Goal: Use online tool/utility: Utilize a website feature to perform a specific function

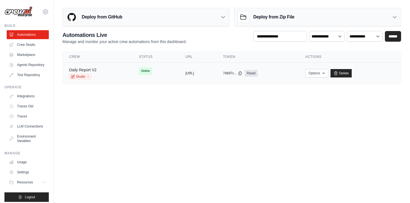
click at [87, 69] on link "Daily Report V2" at bounding box center [82, 70] width 27 height 4
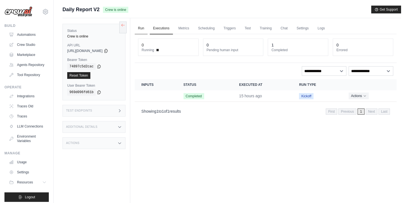
click at [140, 29] on link "Run" at bounding box center [141, 29] width 13 height 12
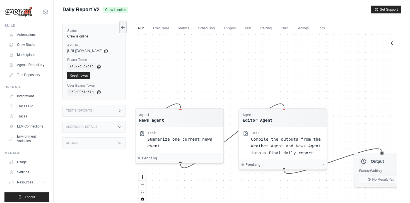
drag, startPoint x: 353, startPoint y: 84, endPoint x: 237, endPoint y: 82, distance: 116.5
click at [237, 82] on div "Agent Weather Data Task Collect and summarize [DATE] weather conditions Pending…" at bounding box center [266, 120] width 262 height 172
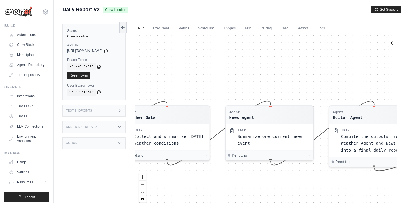
drag, startPoint x: 211, startPoint y: 84, endPoint x: 303, endPoint y: 80, distance: 92.3
click at [303, 80] on div "Agent Weather Data Task Collect and summarize [DATE] weather conditions Pending…" at bounding box center [266, 120] width 262 height 172
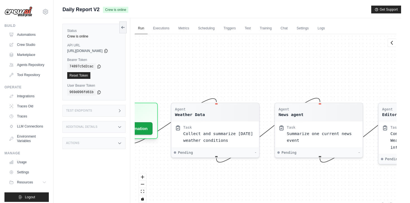
drag, startPoint x: 303, startPoint y: 80, endPoint x: 361, endPoint y: 72, distance: 58.6
click at [361, 72] on div "Agent Weather Data Task Collect and summarize [DATE] weather conditions Pending…" at bounding box center [266, 120] width 262 height 172
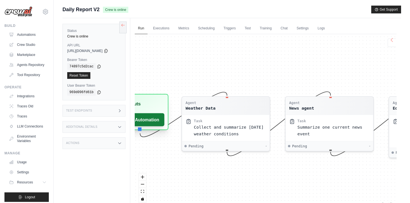
click at [156, 116] on button "Run Automation" at bounding box center [138, 119] width 53 height 13
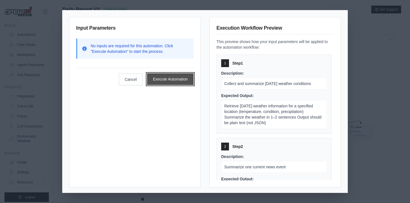
click at [190, 79] on button "Execute Automation" at bounding box center [170, 79] width 47 height 12
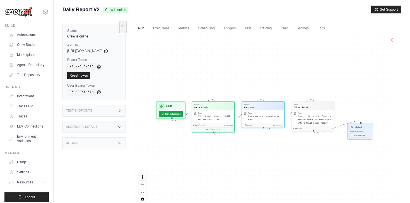
scroll to position [84, 0]
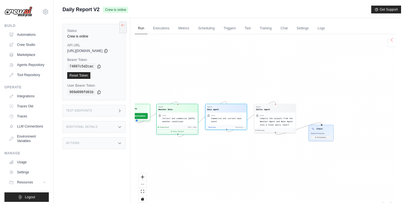
drag, startPoint x: 330, startPoint y: 88, endPoint x: 285, endPoint y: 91, distance: 44.8
click at [285, 91] on div "Agent Weather Data Task Collect and summarize [DATE] weather conditions Complet…" at bounding box center [266, 120] width 262 height 172
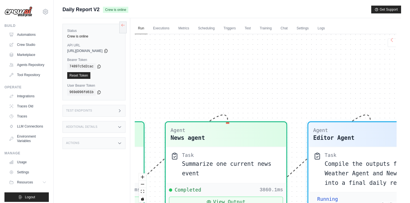
scroll to position [840, 0]
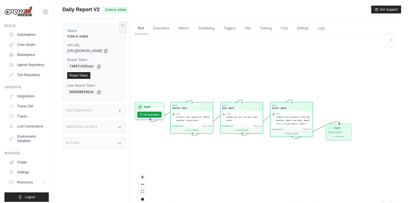
drag, startPoint x: 325, startPoint y: 91, endPoint x: 280, endPoint y: 95, distance: 45.4
click at [280, 95] on div "Agent Weather Data Task Collect and summarize [DATE] weather conditions Complet…" at bounding box center [266, 120] width 262 height 172
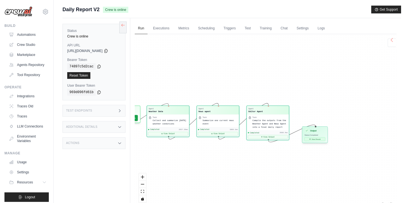
click at [310, 138] on button "View Result" at bounding box center [315, 139] width 21 height 4
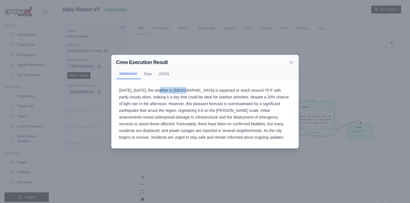
drag, startPoint x: 164, startPoint y: 88, endPoint x: 194, endPoint y: 86, distance: 30.8
click at [194, 87] on p "[DATE], [DATE], the weather in [GEOGRAPHIC_DATA] is expected to reach around 75…" at bounding box center [205, 114] width 172 height 54
drag, startPoint x: 203, startPoint y: 87, endPoint x: 212, endPoint y: 88, distance: 8.7
click at [212, 88] on p "[DATE], [DATE], the weather in [GEOGRAPHIC_DATA] is expected to reach around 75…" at bounding box center [205, 114] width 172 height 54
click at [213, 93] on p "[DATE], [DATE], the weather in [GEOGRAPHIC_DATA] is expected to reach around 75…" at bounding box center [205, 114] width 172 height 54
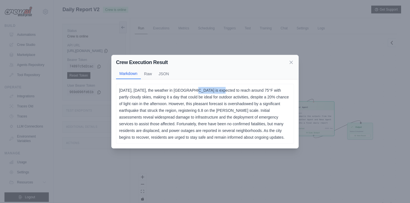
drag, startPoint x: 199, startPoint y: 85, endPoint x: 226, endPoint y: 87, distance: 27.7
click at [226, 87] on p "[DATE], [DATE], the weather in [GEOGRAPHIC_DATA] is expected to reach around 75…" at bounding box center [205, 114] width 172 height 54
click at [232, 99] on p "[DATE], [DATE], the weather in [GEOGRAPHIC_DATA] is expected to reach around 75…" at bounding box center [205, 114] width 172 height 54
click at [294, 63] on div "Crew Execution Result" at bounding box center [205, 62] width 178 height 8
click at [292, 60] on icon at bounding box center [292, 62] width 6 height 6
